Goal: Information Seeking & Learning: Compare options

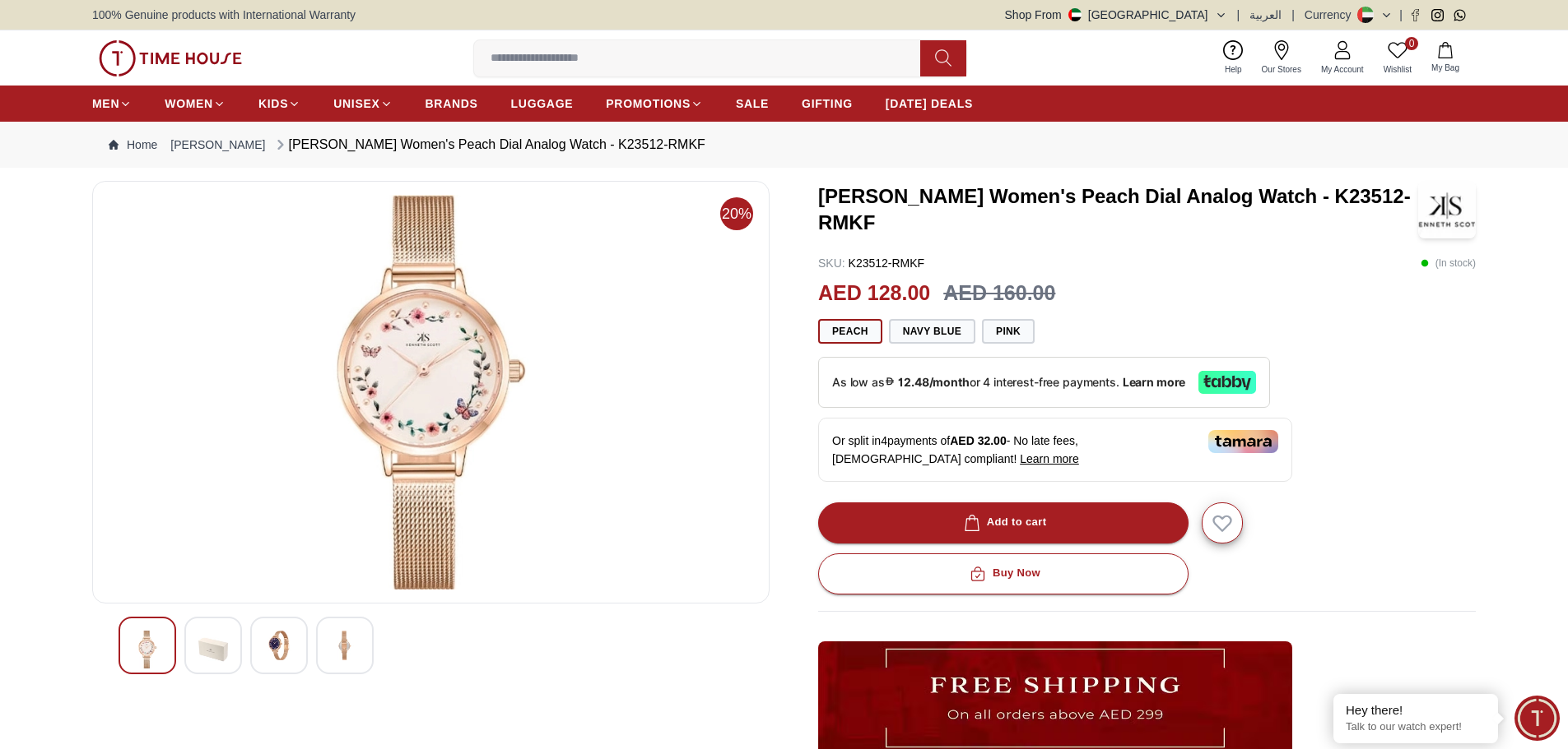
click at [272, 661] on div at bounding box center [278, 645] width 58 height 58
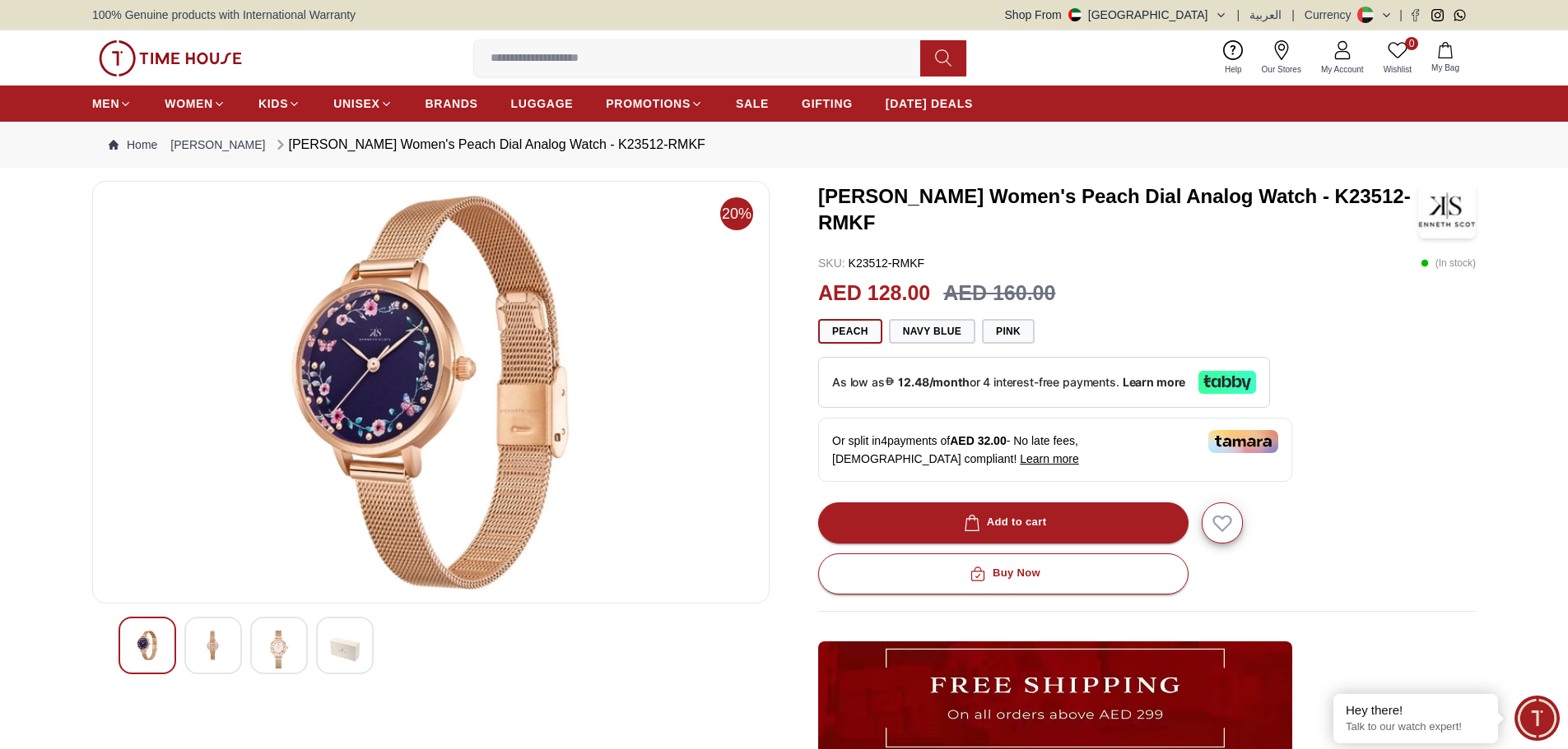
click at [302, 652] on div at bounding box center [278, 645] width 58 height 58
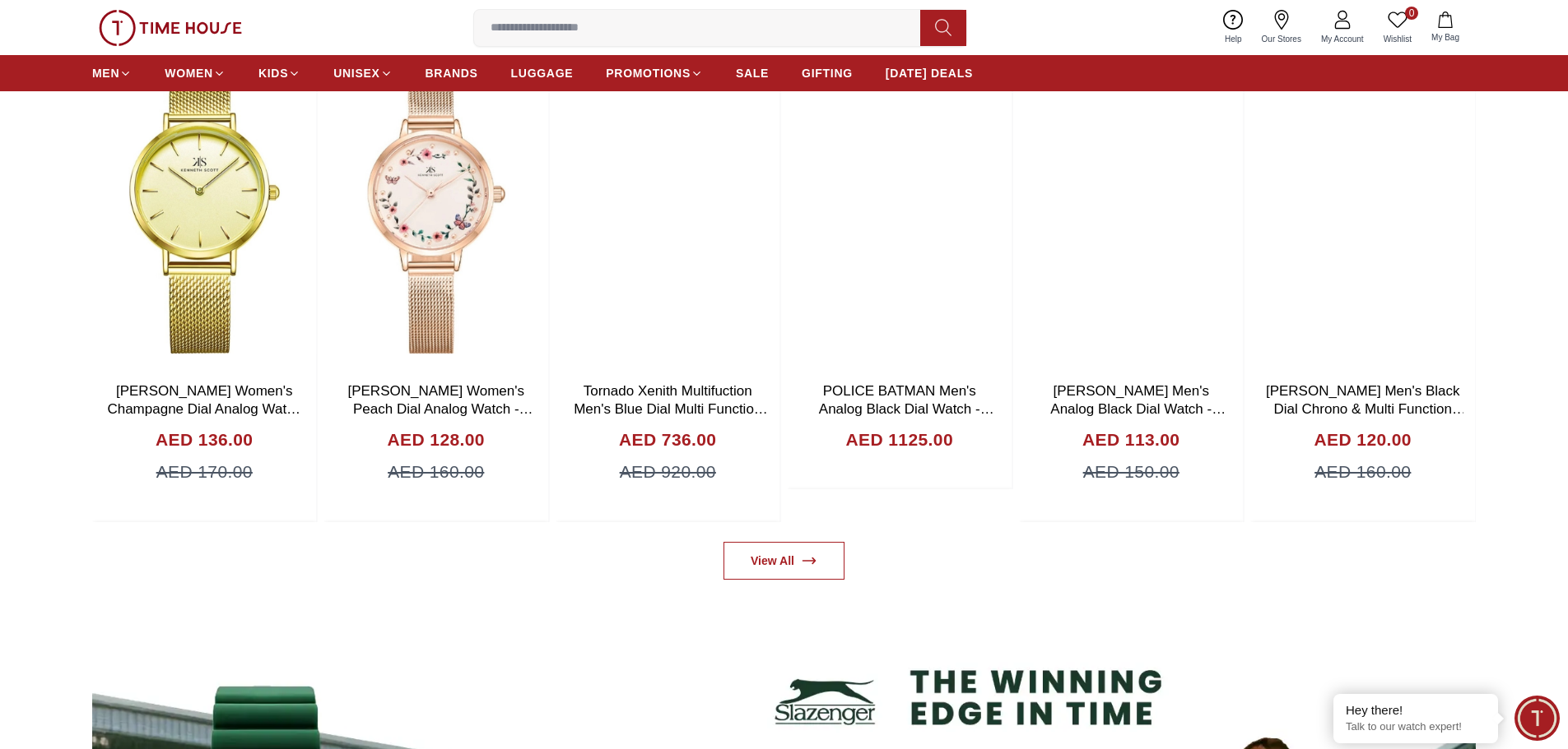
scroll to position [1233, 0]
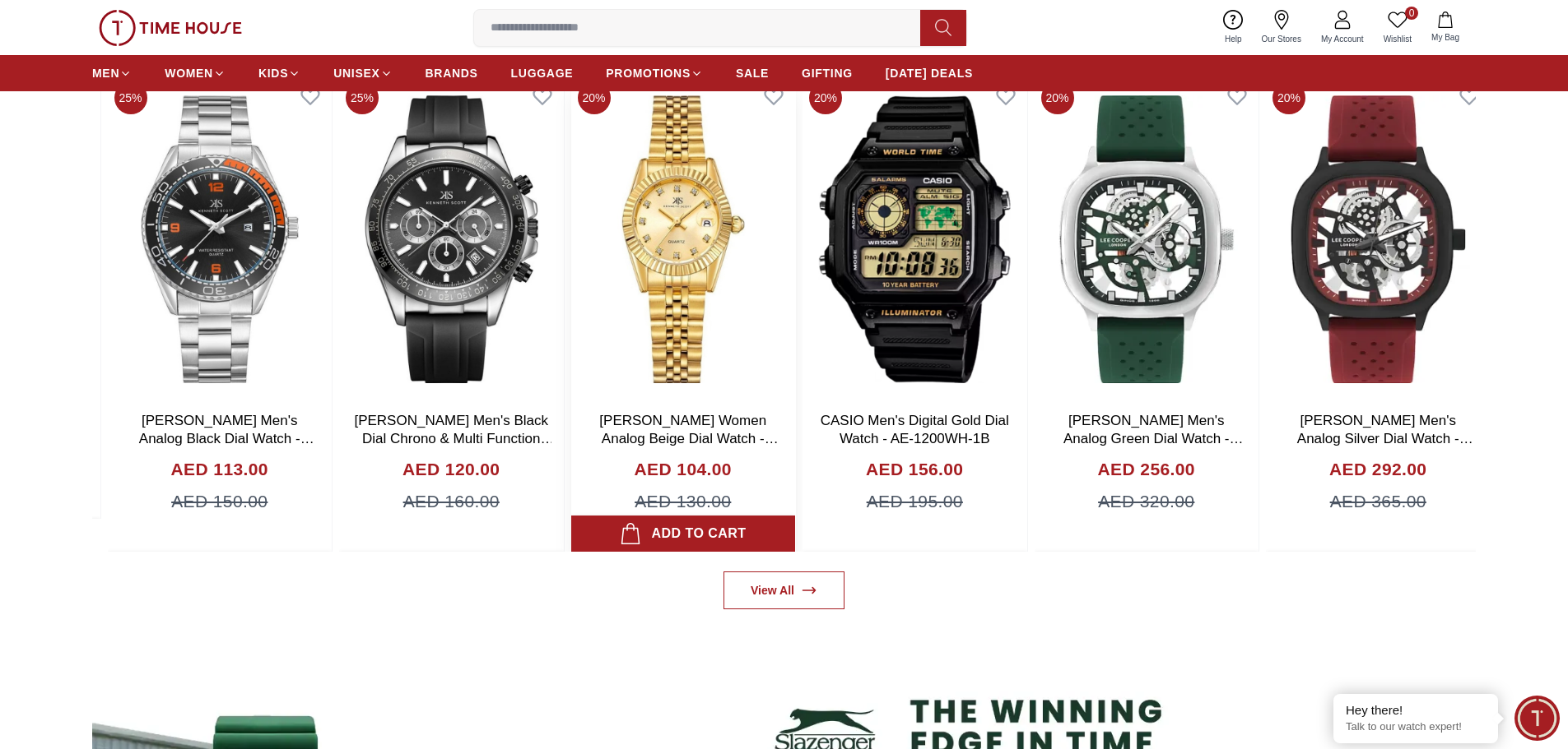
click at [679, 329] on img at bounding box center [683, 239] width 224 height 329
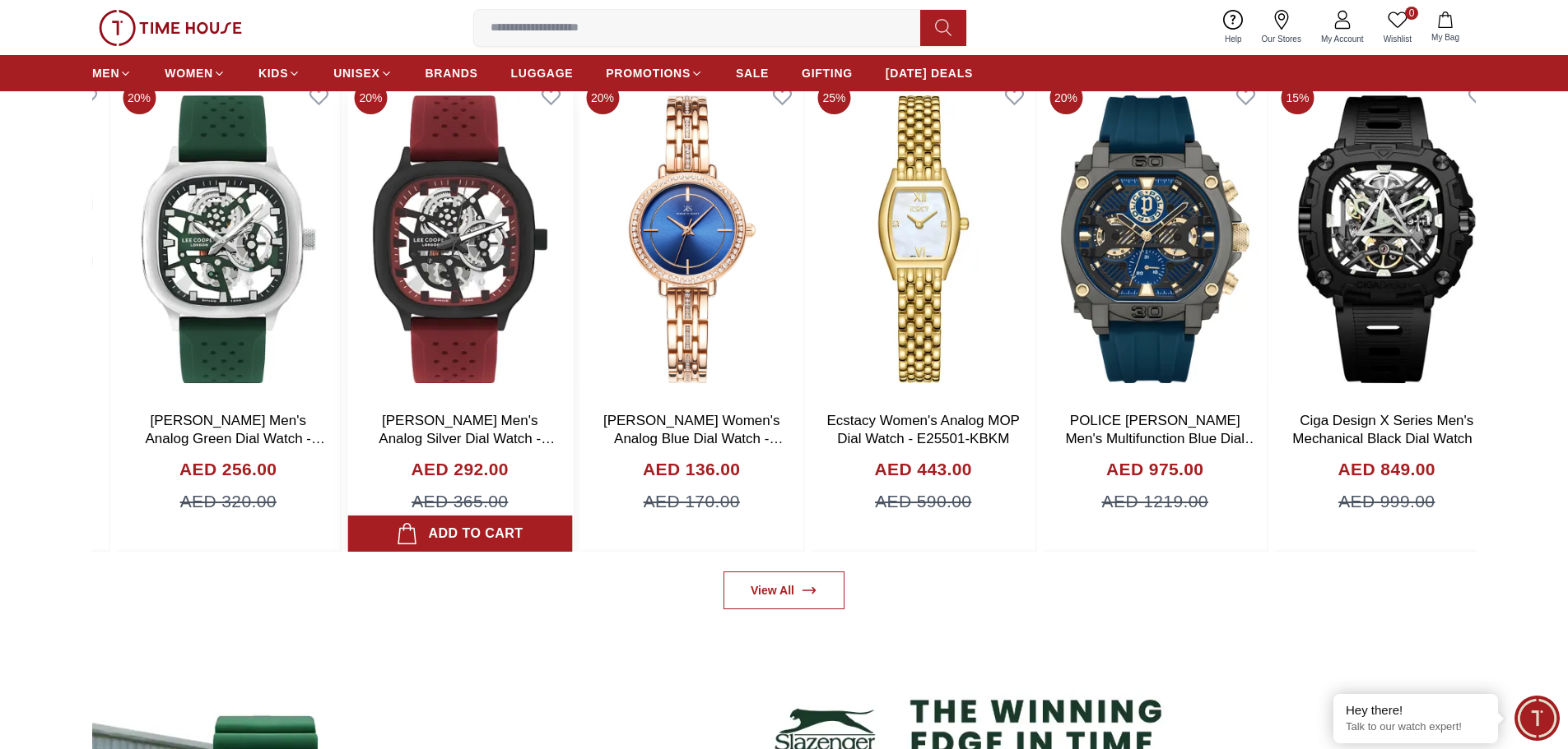
click at [416, 305] on img at bounding box center [460, 239] width 224 height 329
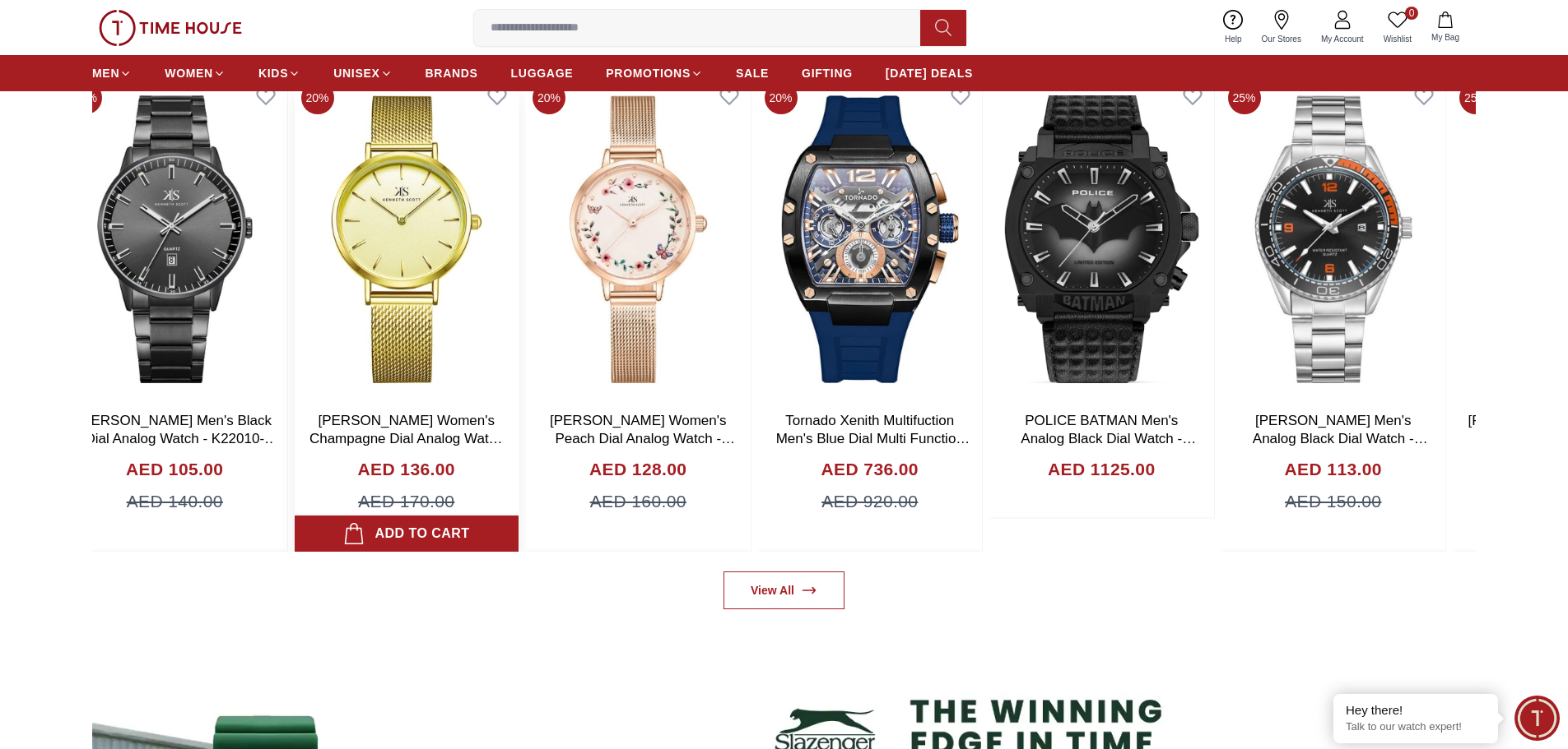
click at [457, 324] on img at bounding box center [406, 239] width 224 height 329
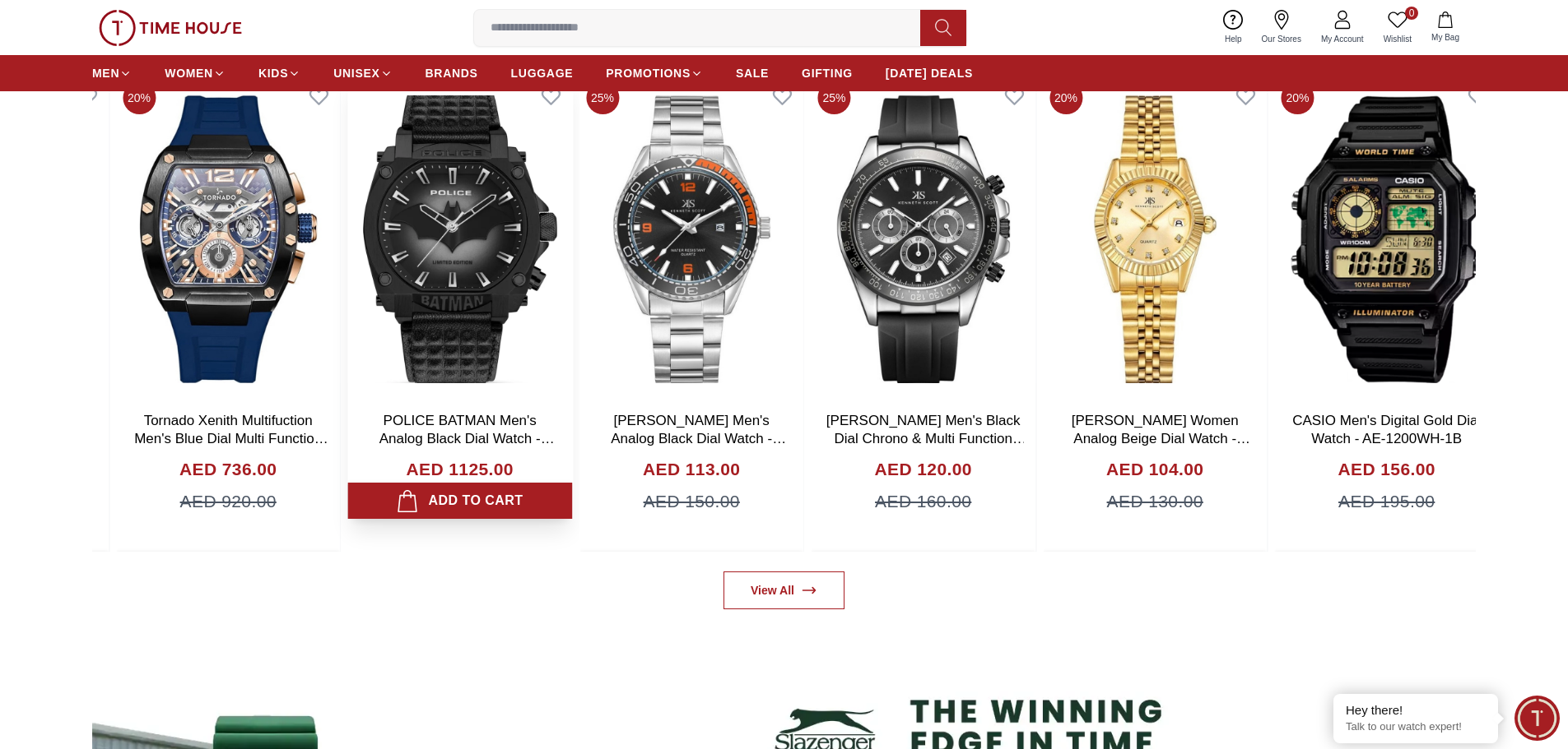
click at [347, 335] on img at bounding box center [459, 239] width 224 height 329
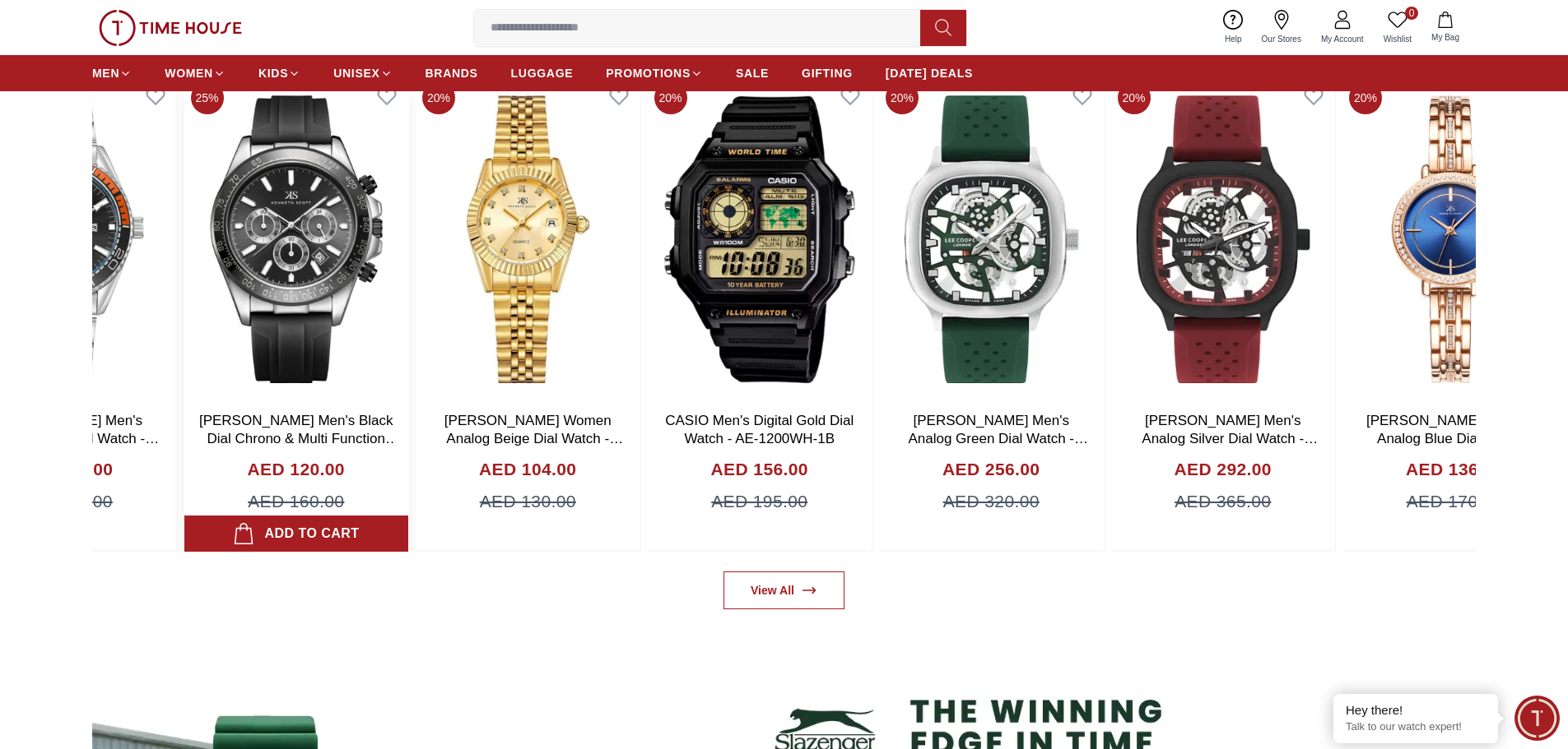
click at [268, 340] on img at bounding box center [296, 239] width 224 height 329
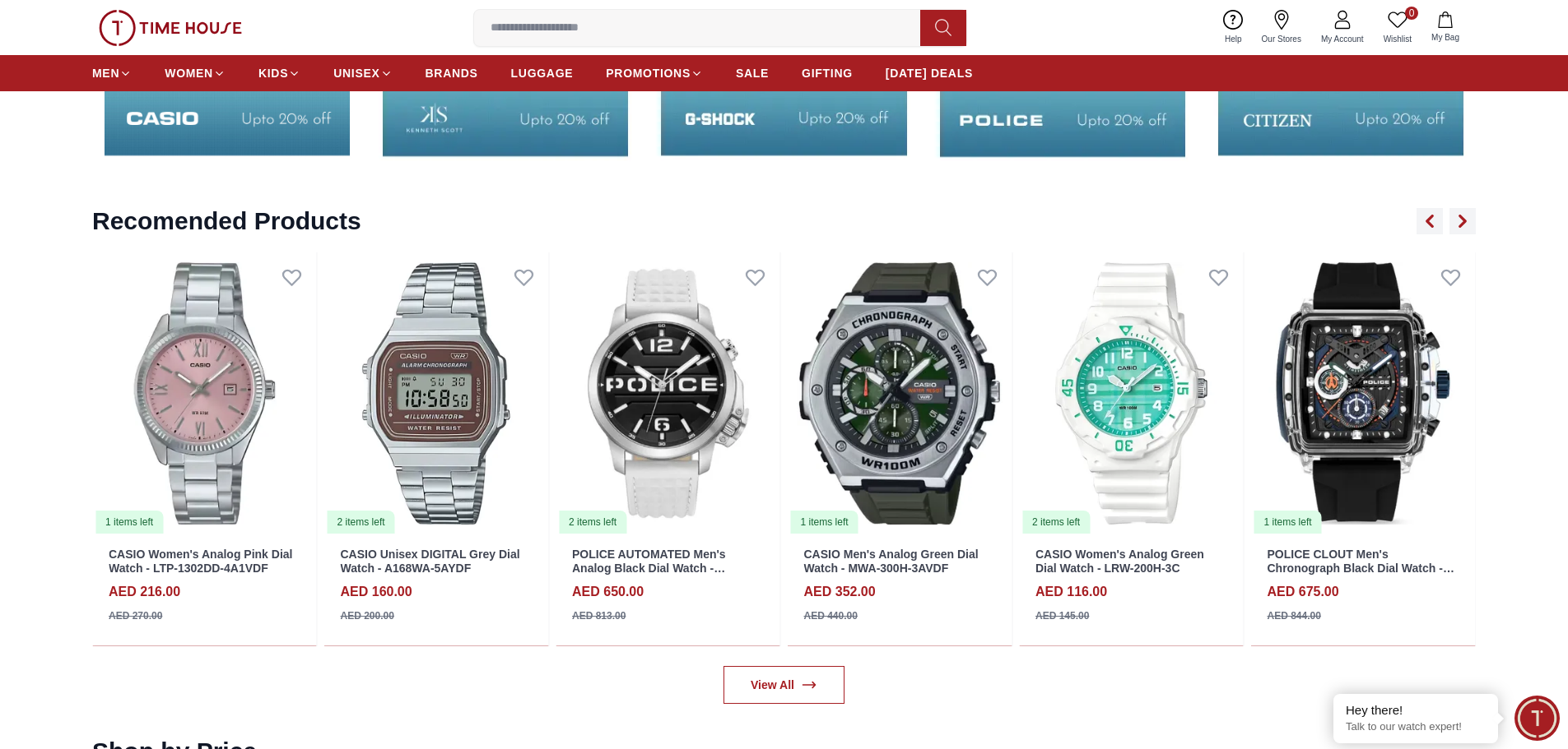
scroll to position [3454, 0]
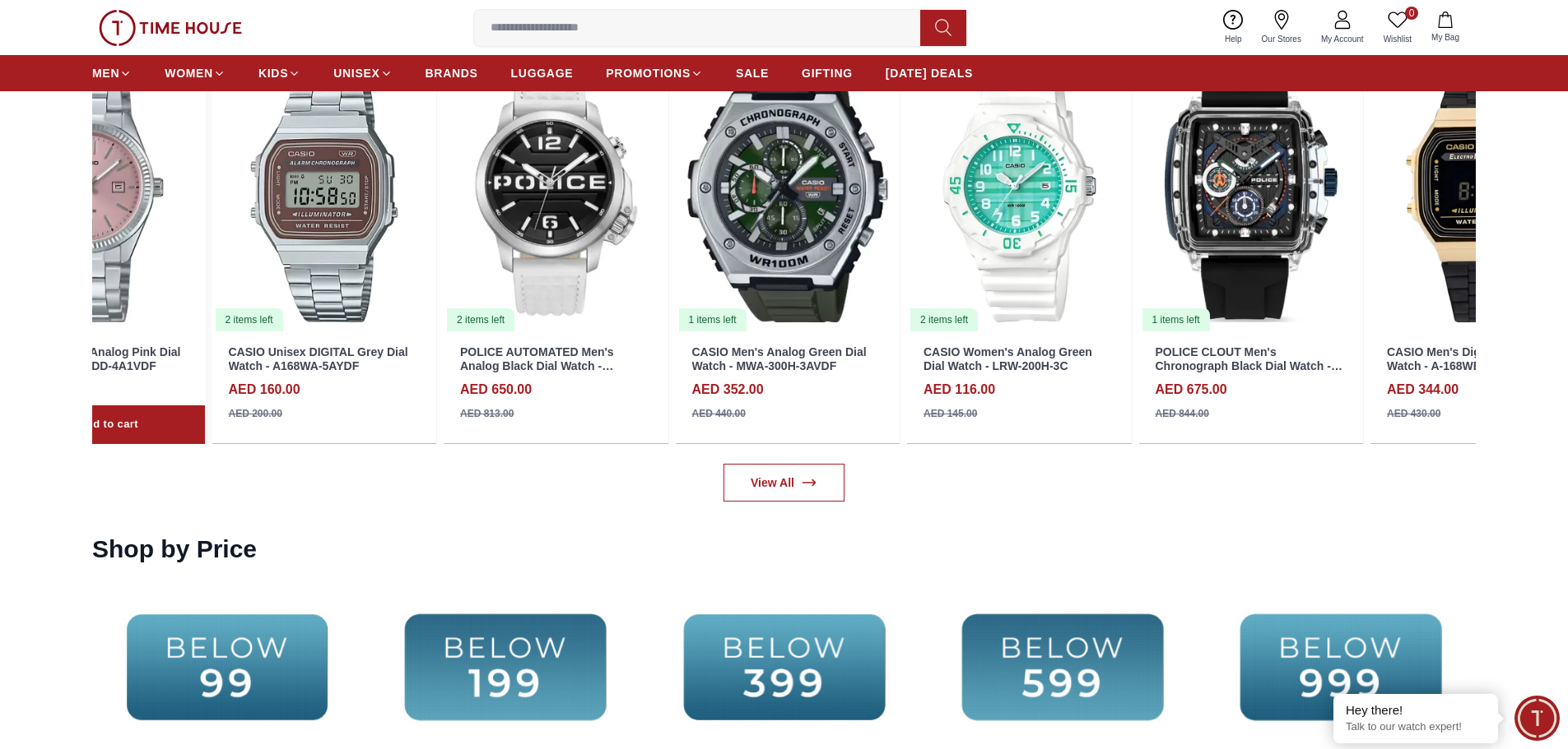
click at [97, 249] on img at bounding box center [92, 191] width 224 height 283
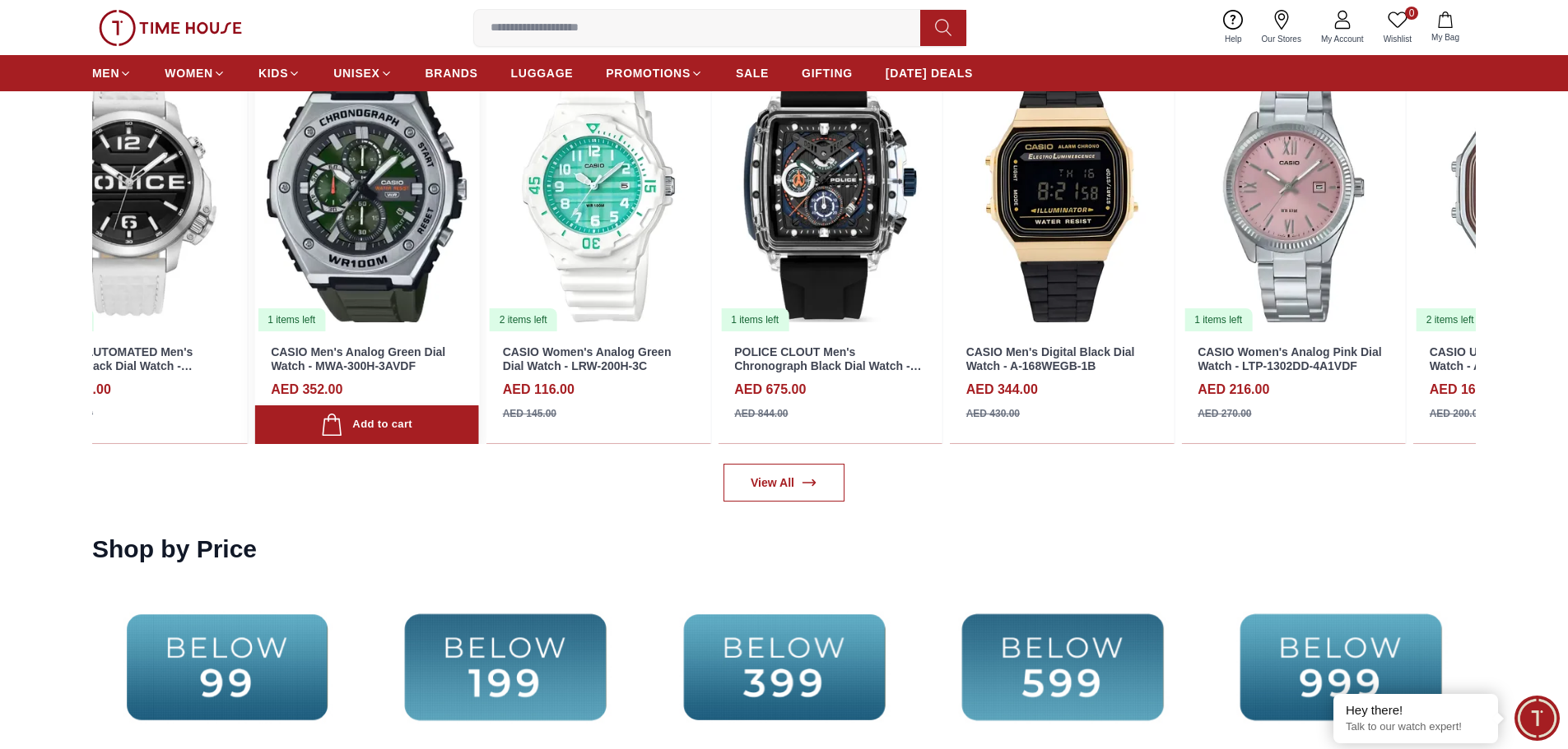
click at [285, 255] on img at bounding box center [366, 191] width 224 height 283
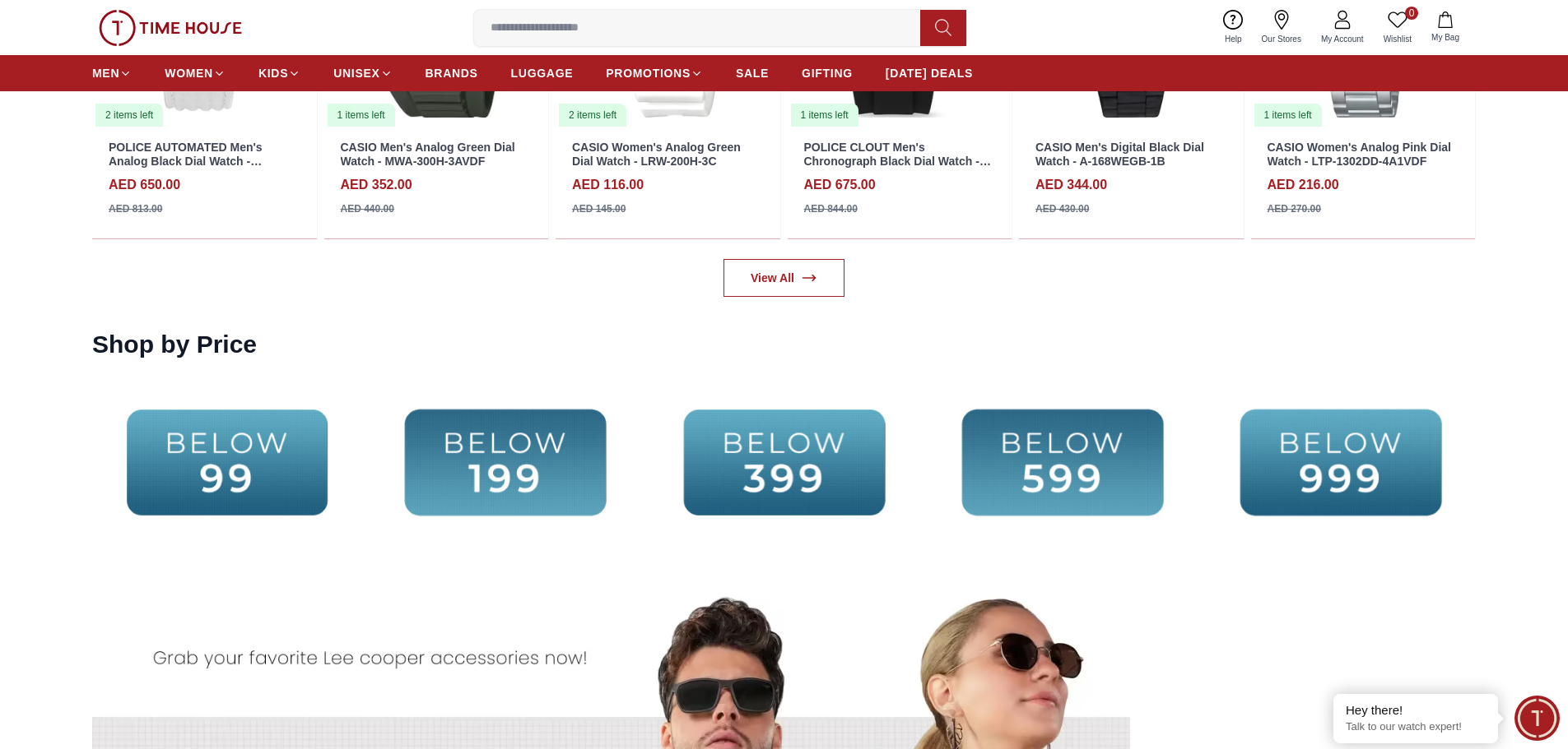
scroll to position [3783, 0]
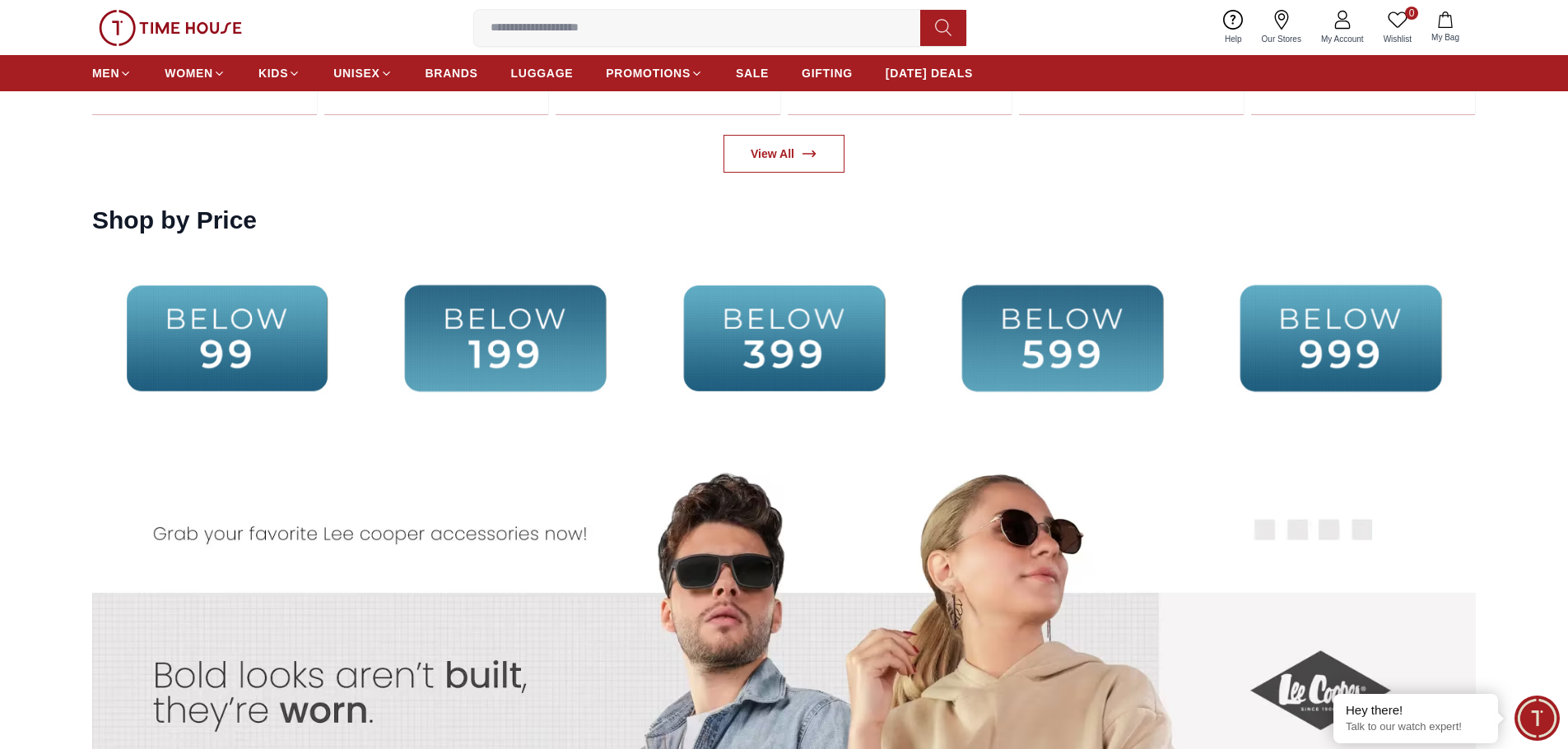
click at [548, 355] on img at bounding box center [504, 338] width 270 height 173
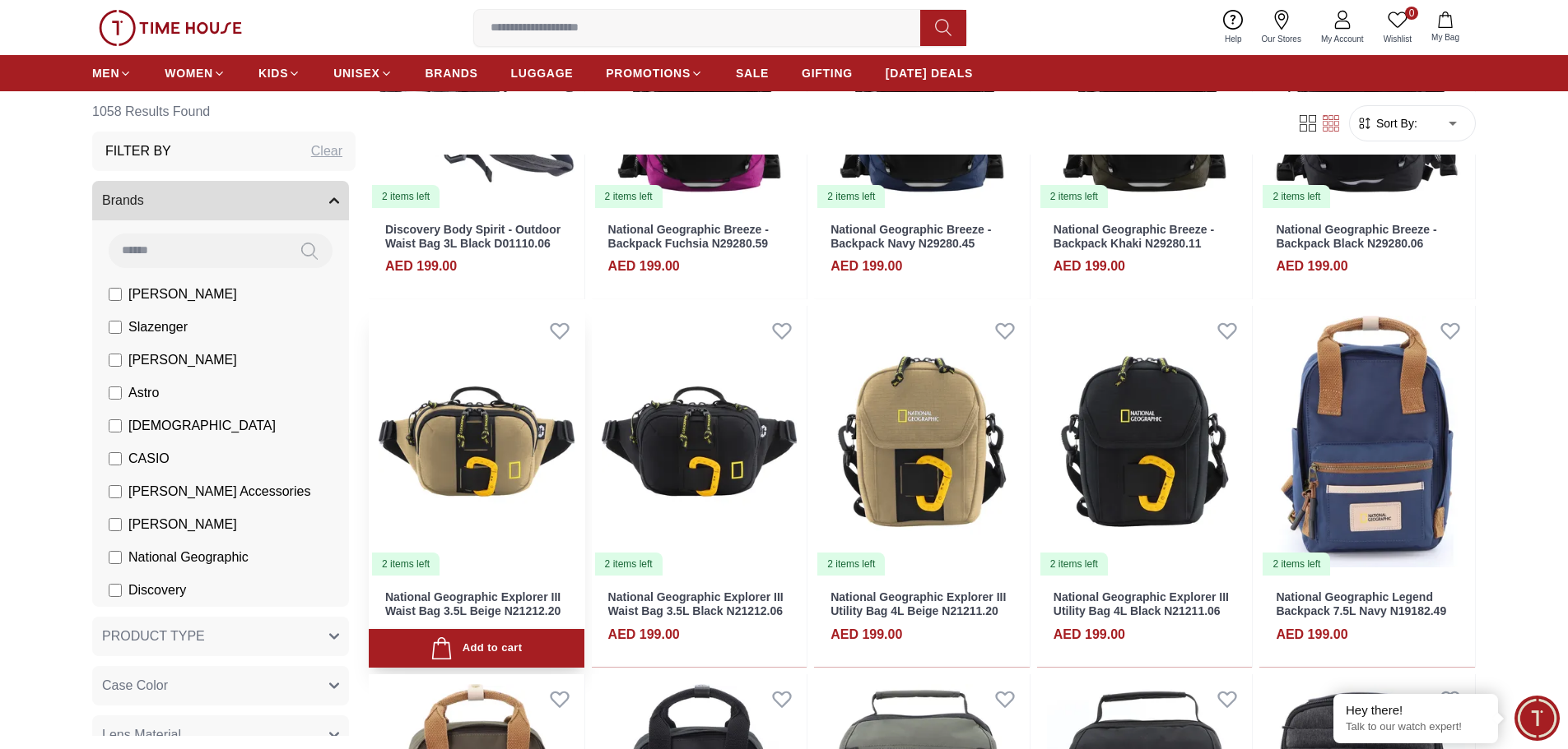
scroll to position [823, 0]
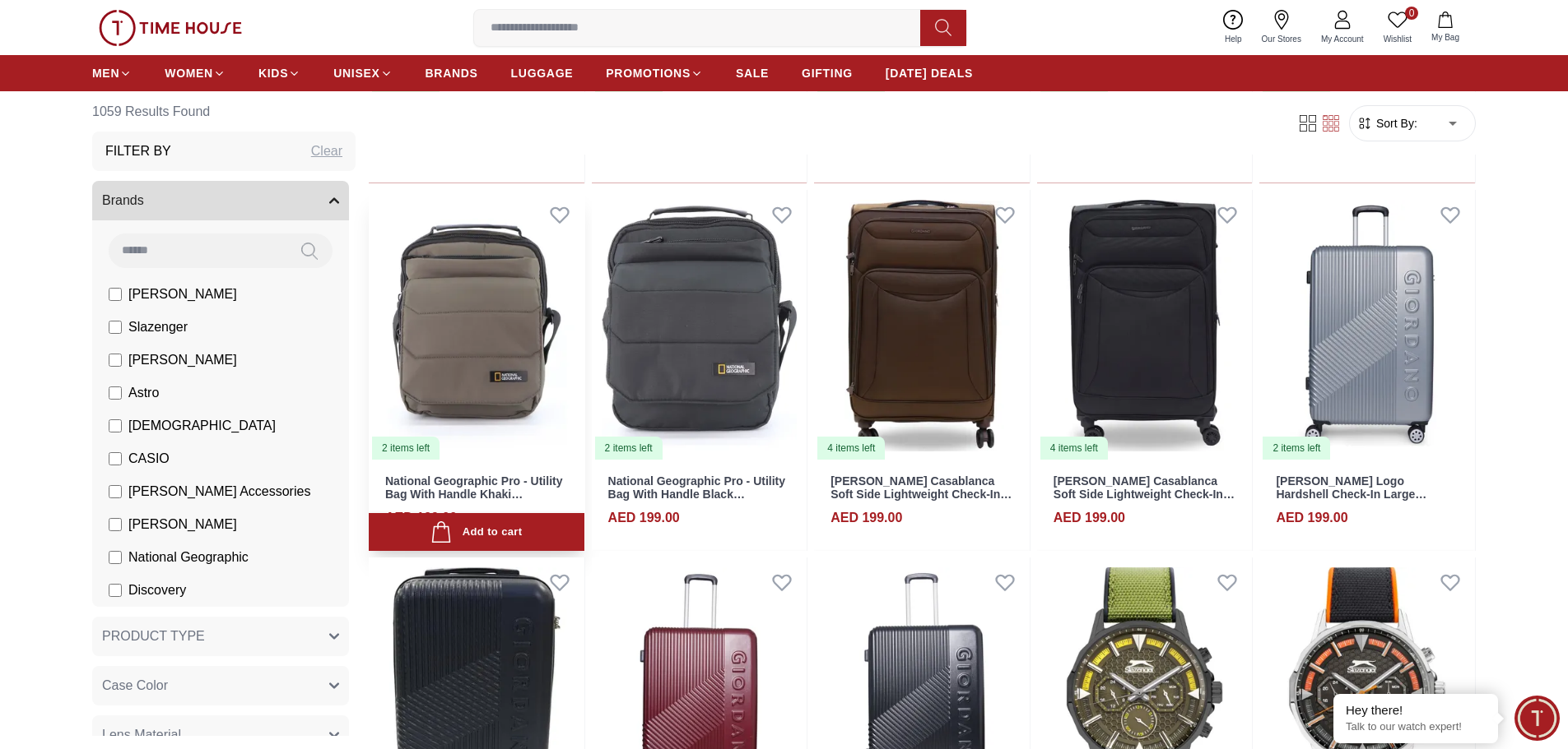
scroll to position [1151, 0]
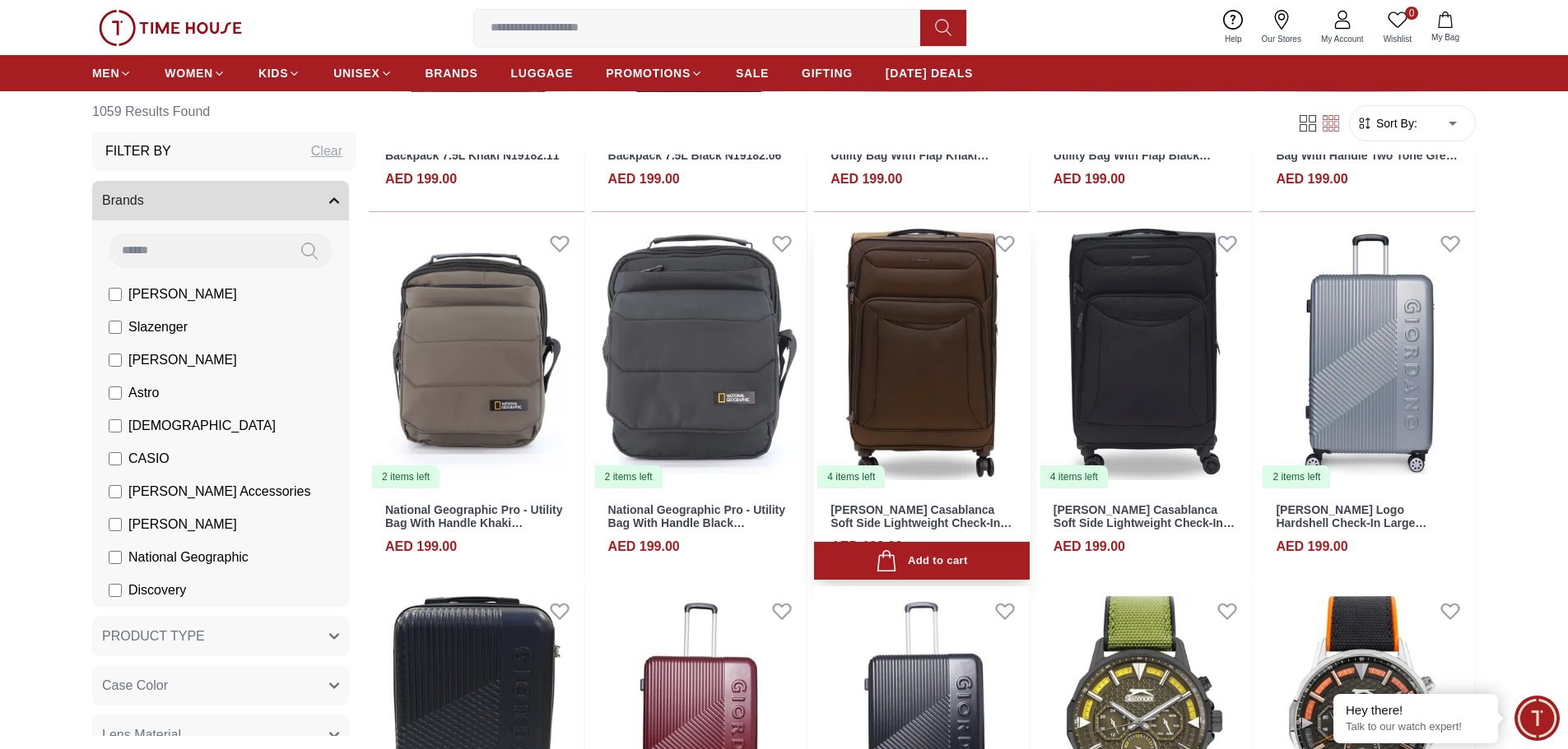
click at [940, 385] on img at bounding box center [922, 354] width 216 height 271
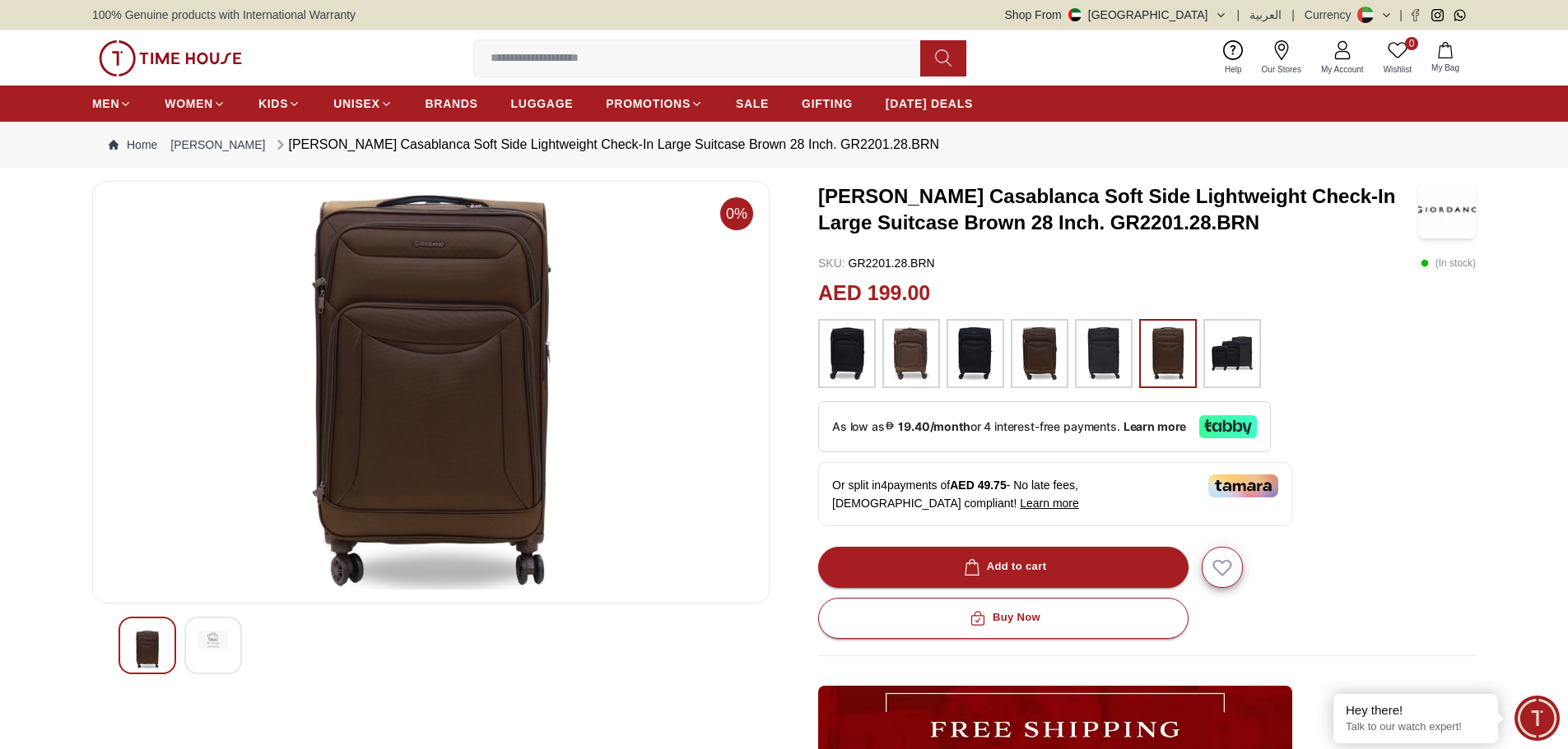
click at [918, 344] on img at bounding box center [910, 354] width 41 height 53
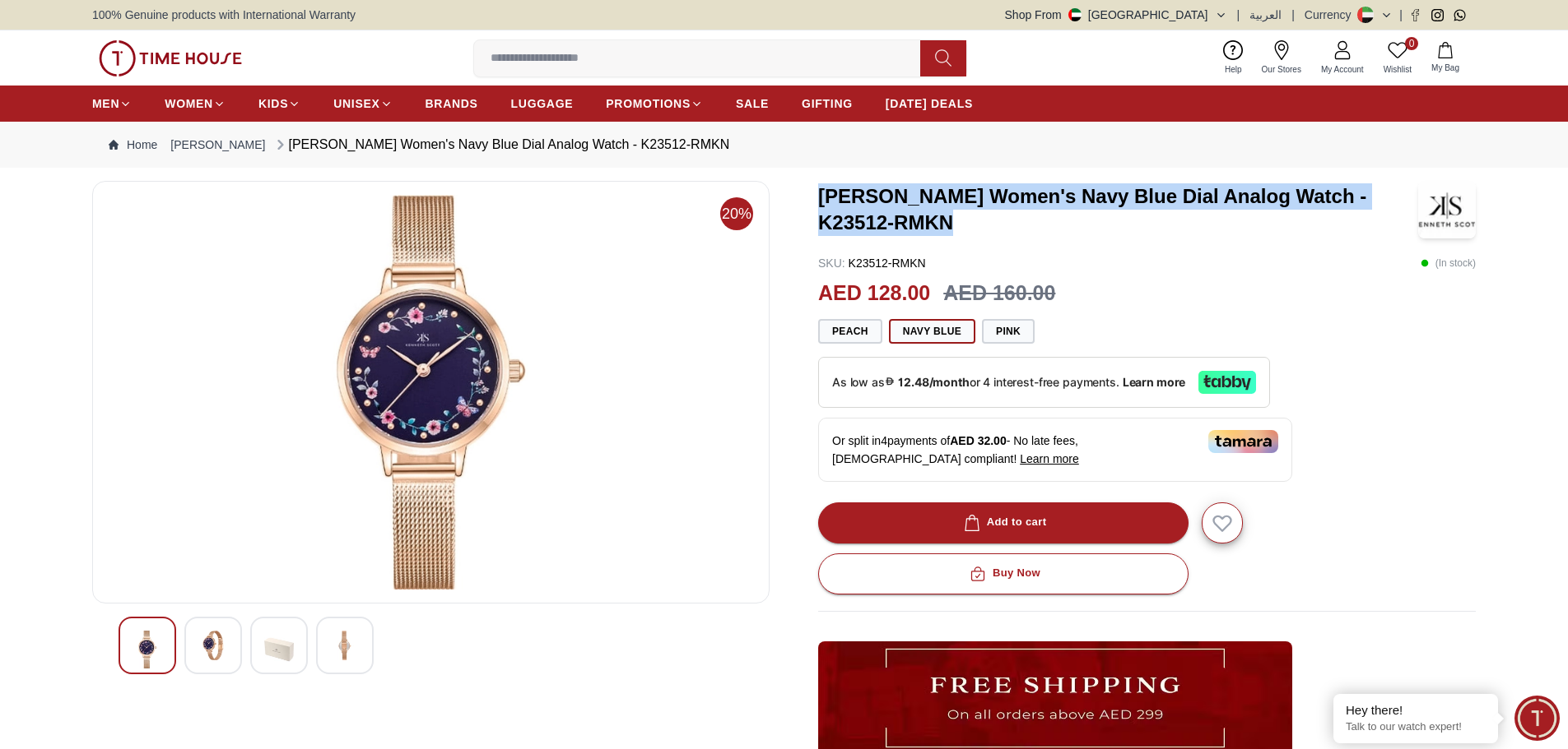
drag, startPoint x: 808, startPoint y: 191, endPoint x: 912, endPoint y: 235, distance: 112.9
click at [912, 235] on div "20% Kenneth Scott Women's Navy Blue Dial Analog Watch - K23512-RMKN SKU : K2351…" at bounding box center [784, 576] width 1383 height 791
copy h3 "Kenneth Scott Women's Navy Blue Dial Analog Watch - K23512-RMKN"
